Goal: Find specific page/section: Find specific page/section

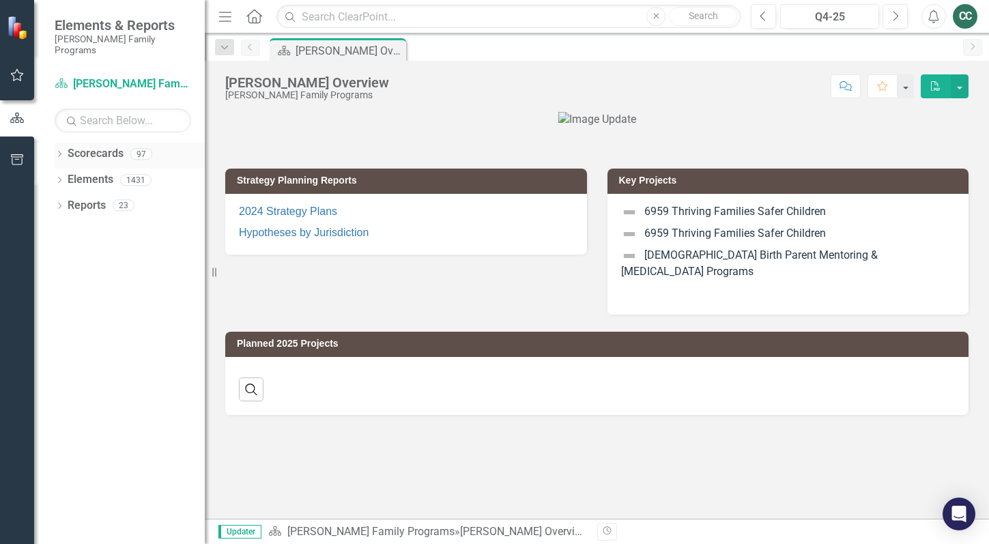
click at [63, 152] on icon "Dropdown" at bounding box center [60, 156] width 10 height 8
click at [76, 172] on link "[PERSON_NAME] Family Programs" at bounding box center [140, 180] width 130 height 16
click at [66, 175] on icon "Dropdown" at bounding box center [66, 179] width 10 height 8
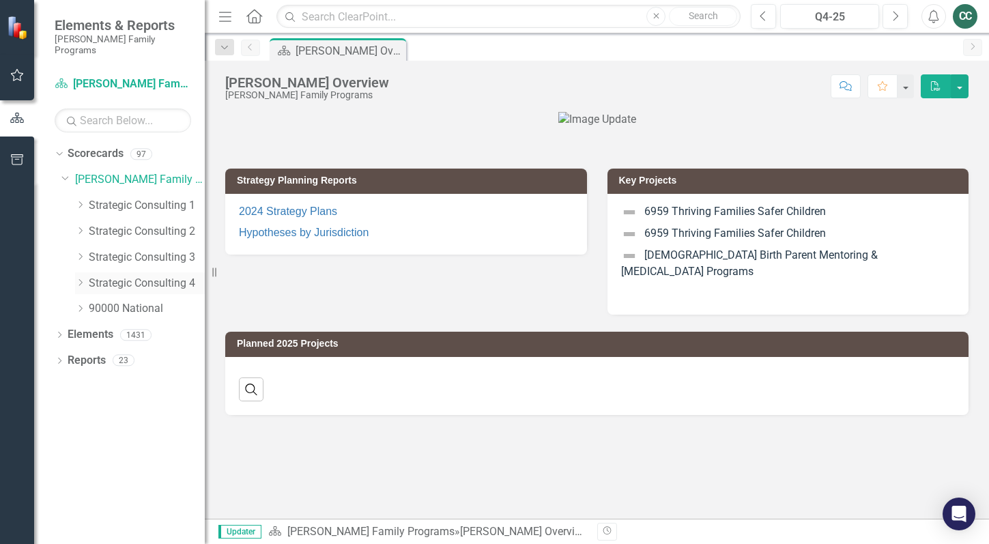
click at [81, 278] on icon "Dropdown" at bounding box center [80, 282] width 10 height 8
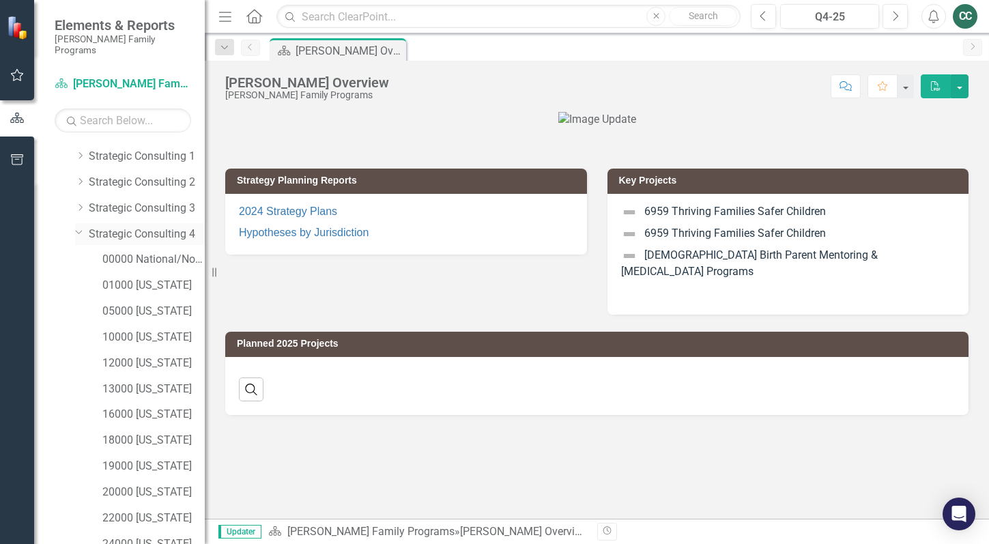
scroll to position [77, 0]
click at [144, 354] on link "13000 [US_STATE]" at bounding box center [153, 362] width 102 height 16
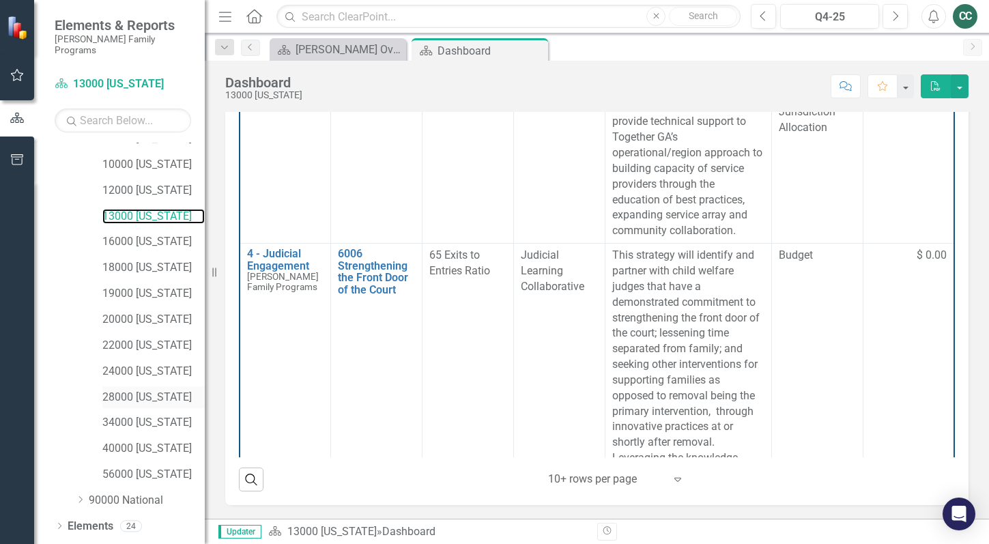
scroll to position [233, 0]
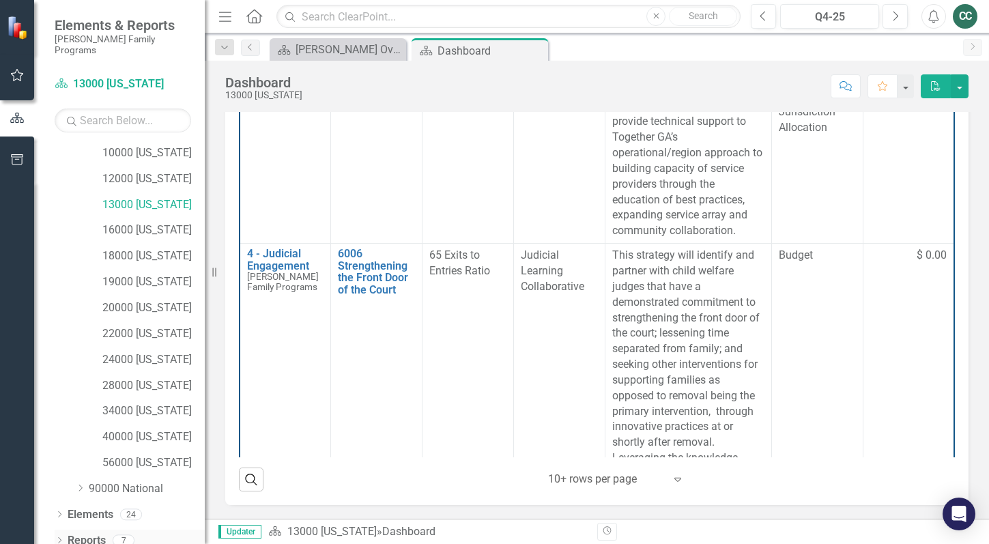
click at [68, 533] on link "Reports" at bounding box center [87, 541] width 38 height 16
click at [59, 538] on icon "Dropdown" at bounding box center [60, 542] width 10 height 8
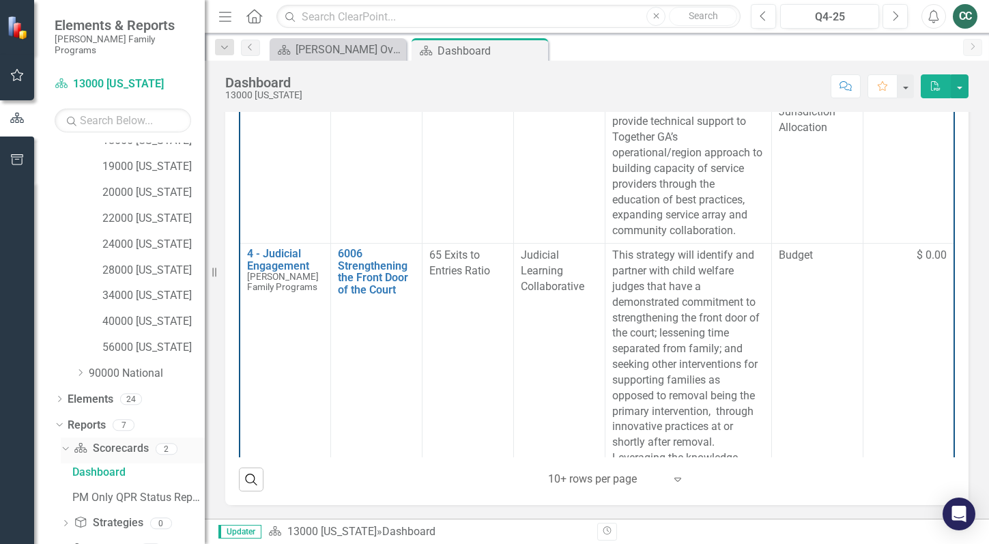
click at [119, 441] on link "Scorecard Scorecards" at bounding box center [111, 449] width 74 height 16
click at [104, 491] on div "PM Only QPR Status Report" at bounding box center [138, 497] width 132 height 12
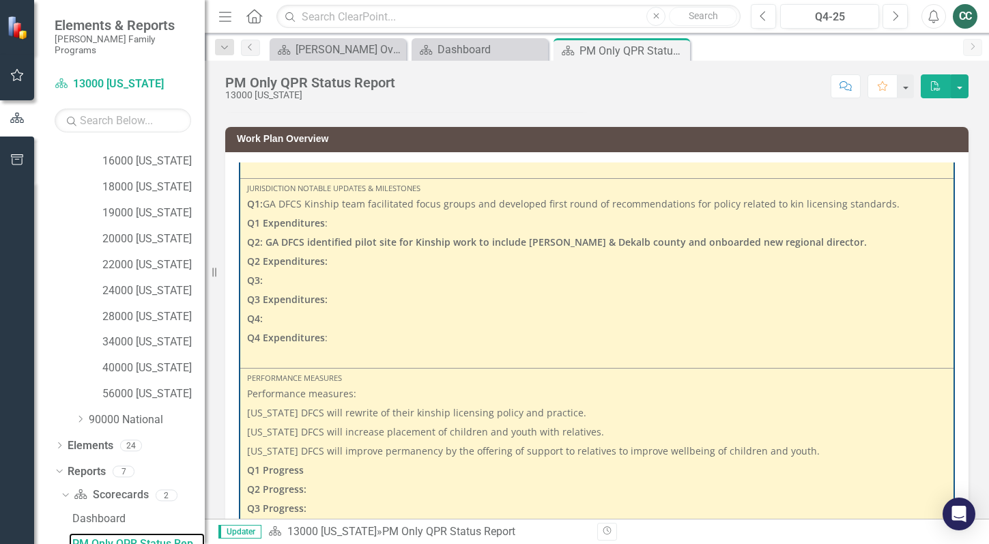
scroll to position [1816, 0]
